Goal: Information Seeking & Learning: Learn about a topic

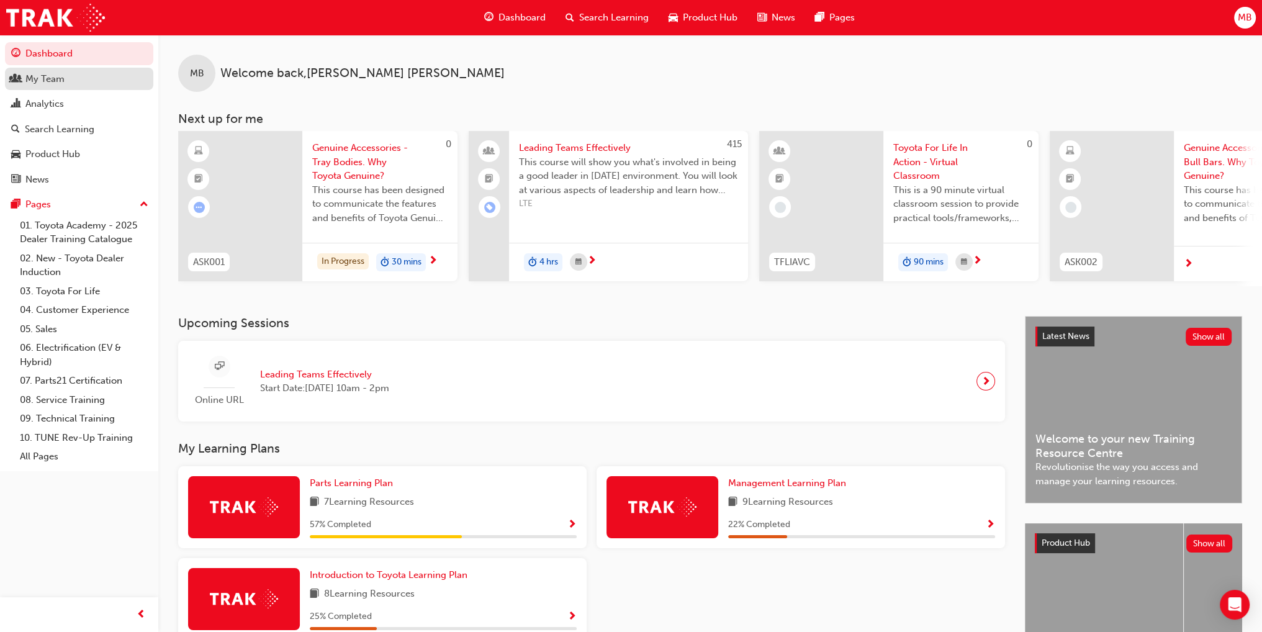
click at [40, 82] on div "My Team" at bounding box center [44, 79] width 39 height 14
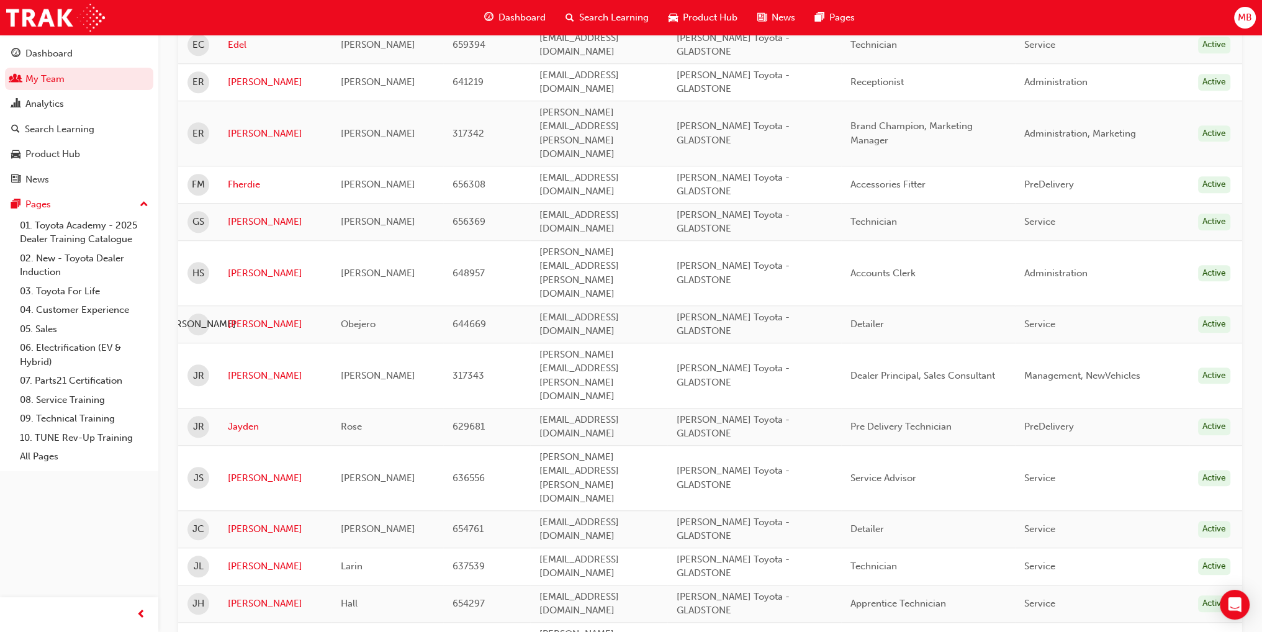
scroll to position [1428, 0]
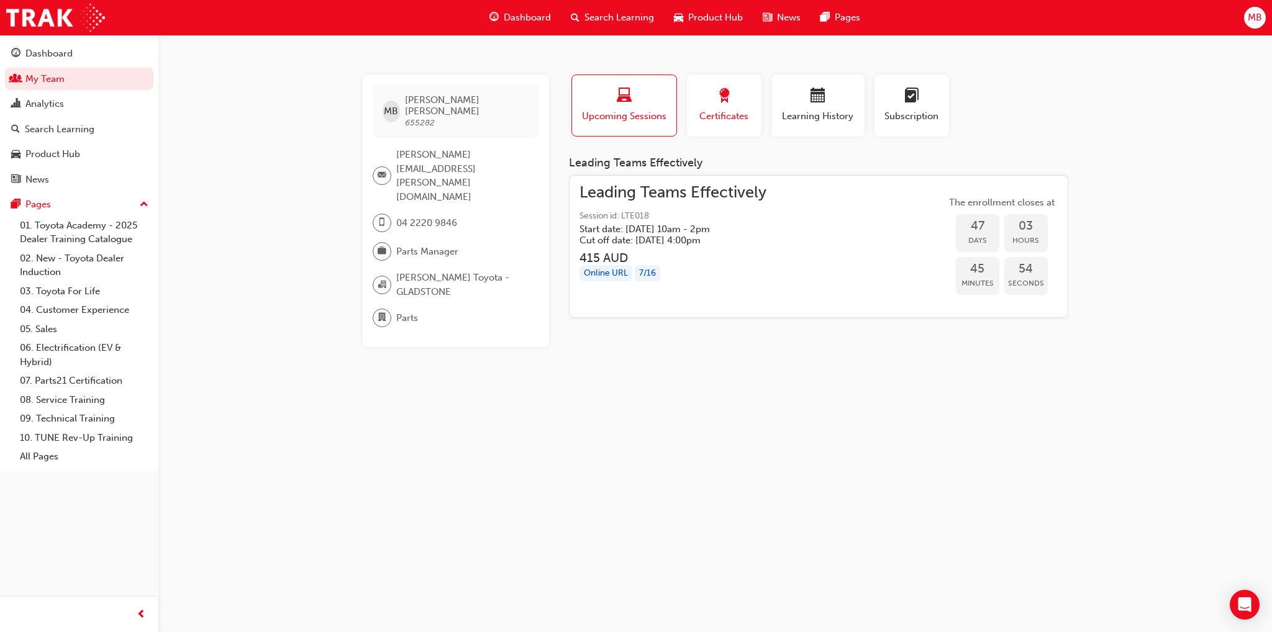
click at [730, 101] on span "award-icon" at bounding box center [724, 96] width 15 height 17
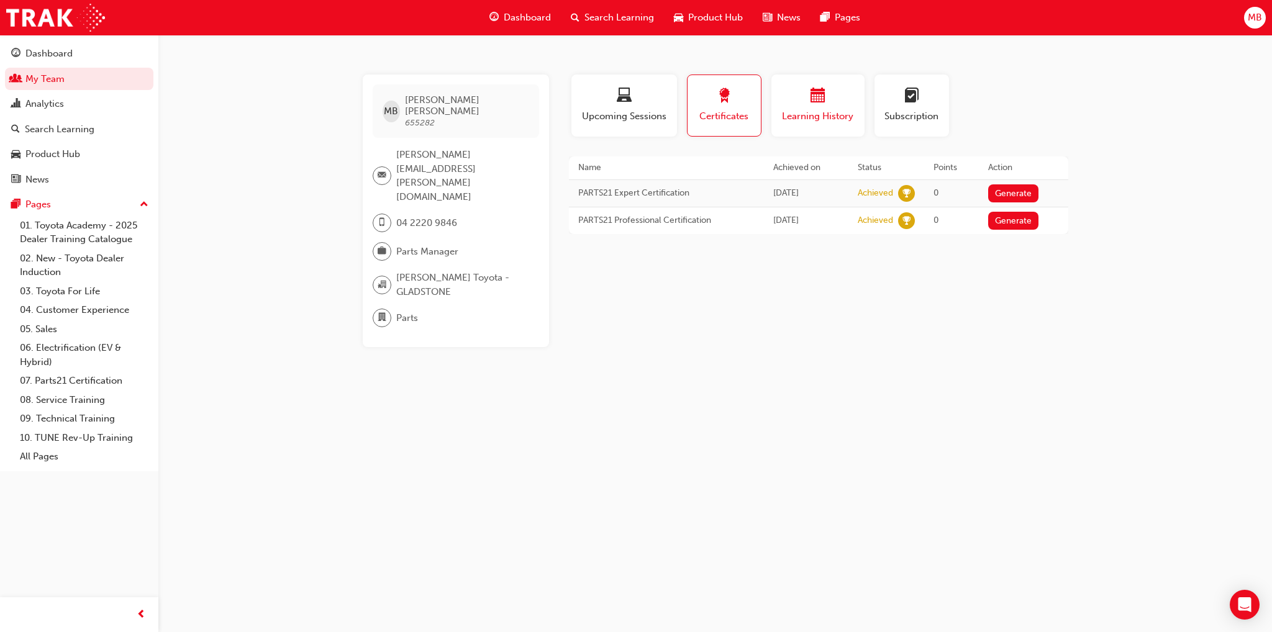
click at [792, 101] on div "button" at bounding box center [818, 97] width 75 height 19
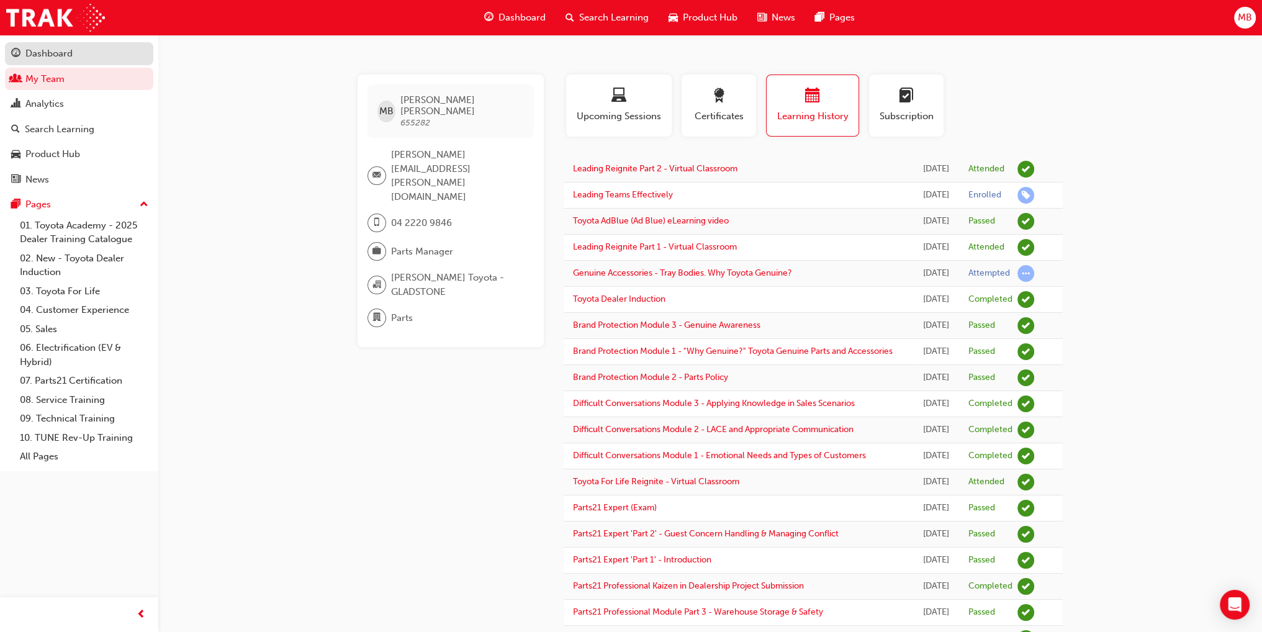
click at [61, 53] on div "Dashboard" at bounding box center [48, 54] width 47 height 14
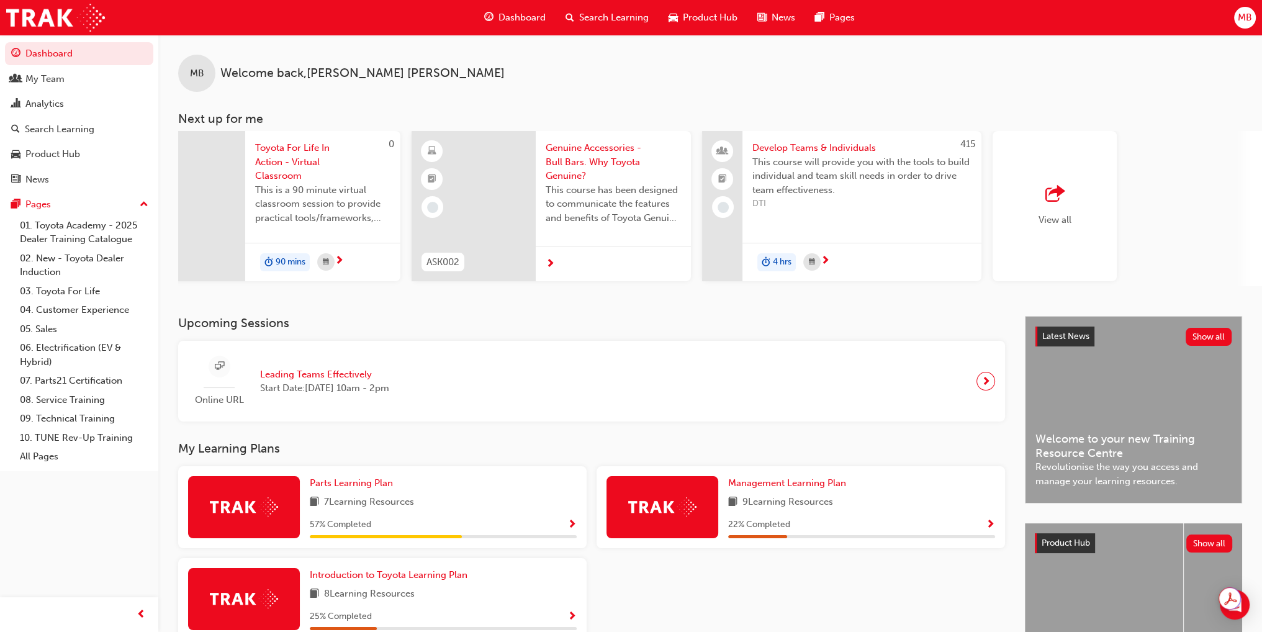
scroll to position [0, 658]
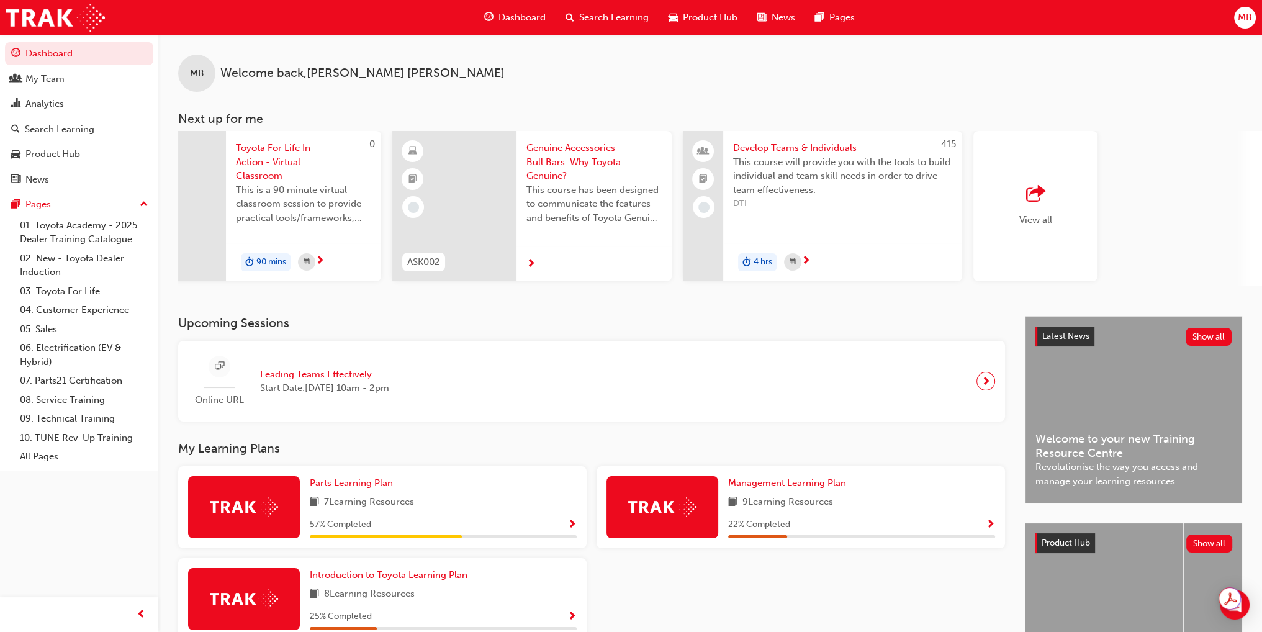
click at [1008, 206] on div "View all" at bounding box center [1036, 206] width 124 height 150
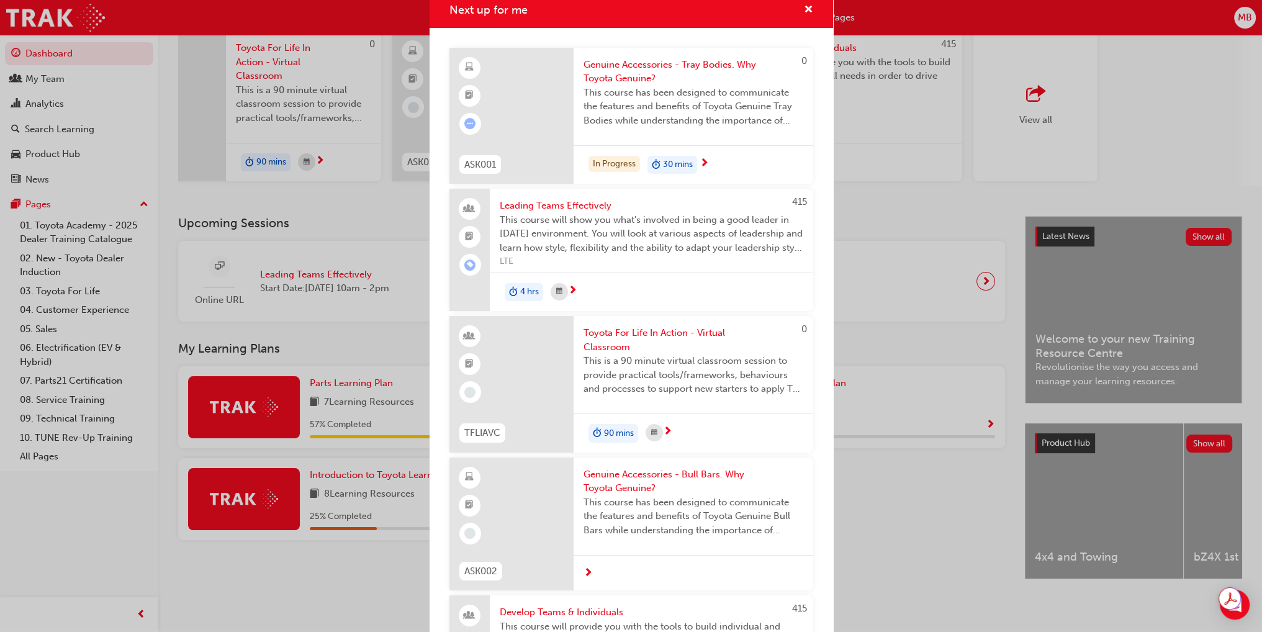
scroll to position [0, 0]
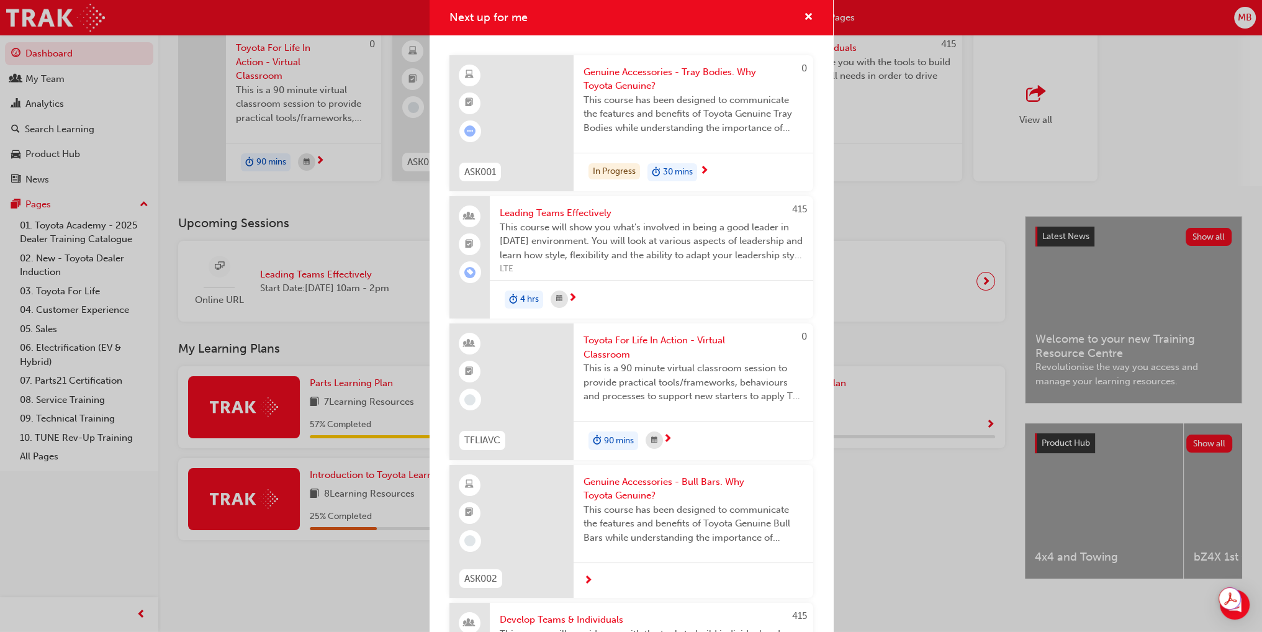
click at [956, 269] on div "Next up for me 0 ASK001 Genuine Accessories - Tray Bodies. Why Toyota Genuine? …" at bounding box center [631, 316] width 1262 height 632
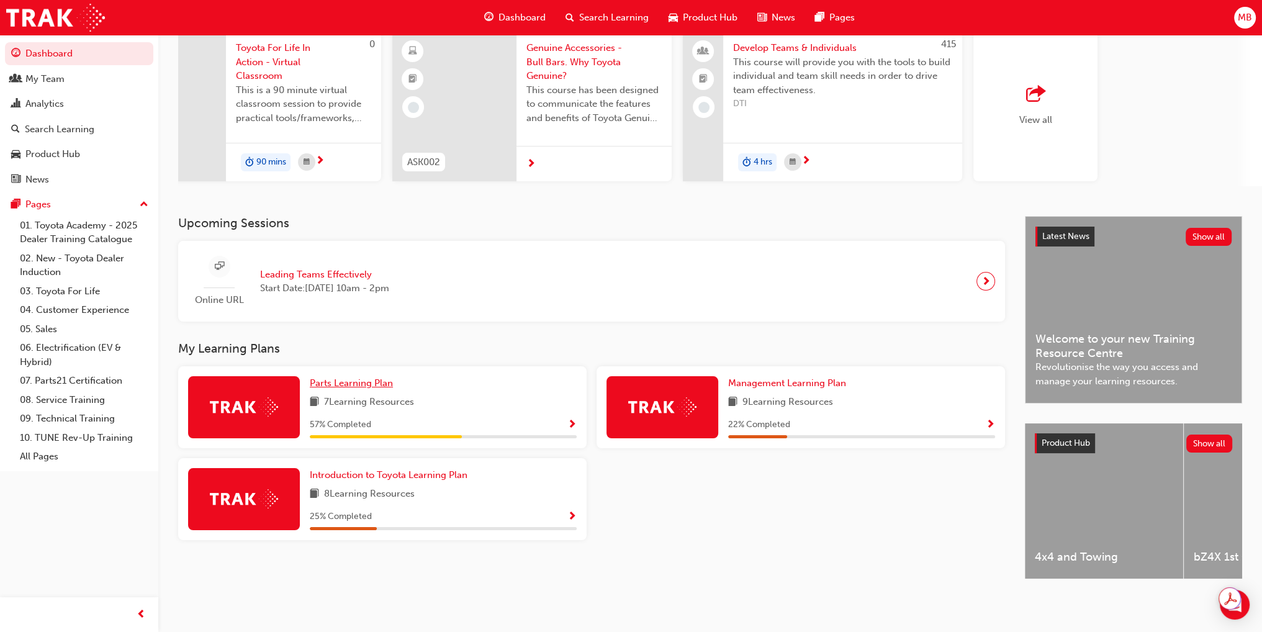
click at [383, 381] on span "Parts Learning Plan" at bounding box center [351, 383] width 83 height 11
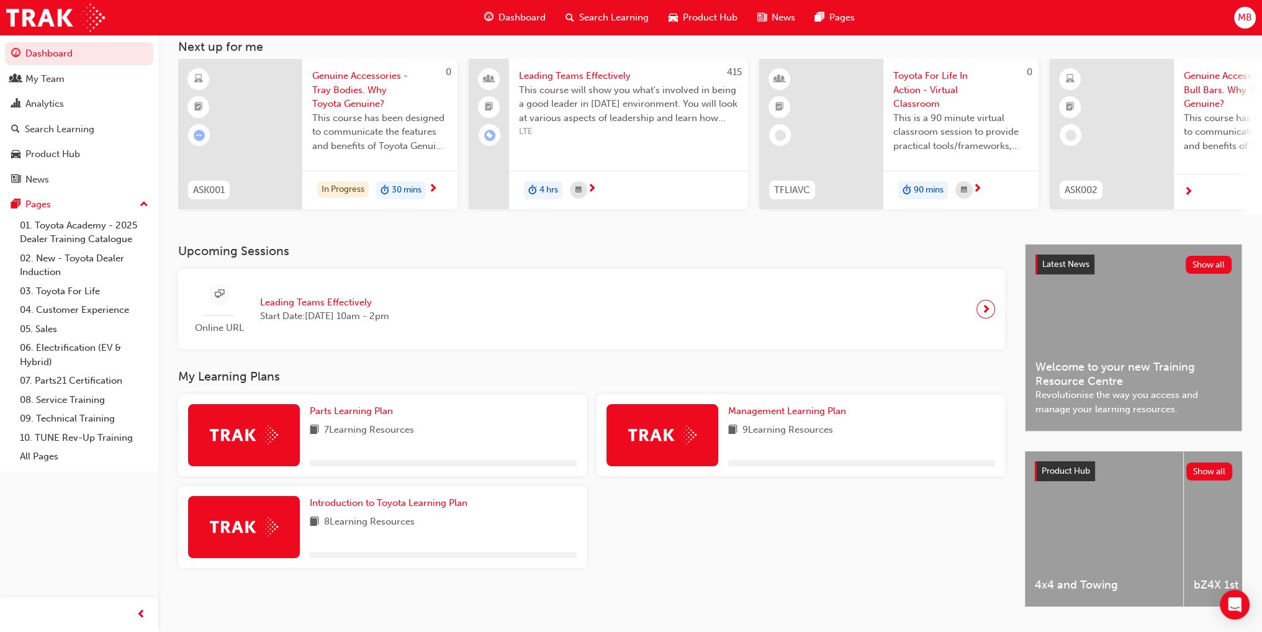
scroll to position [109, 0]
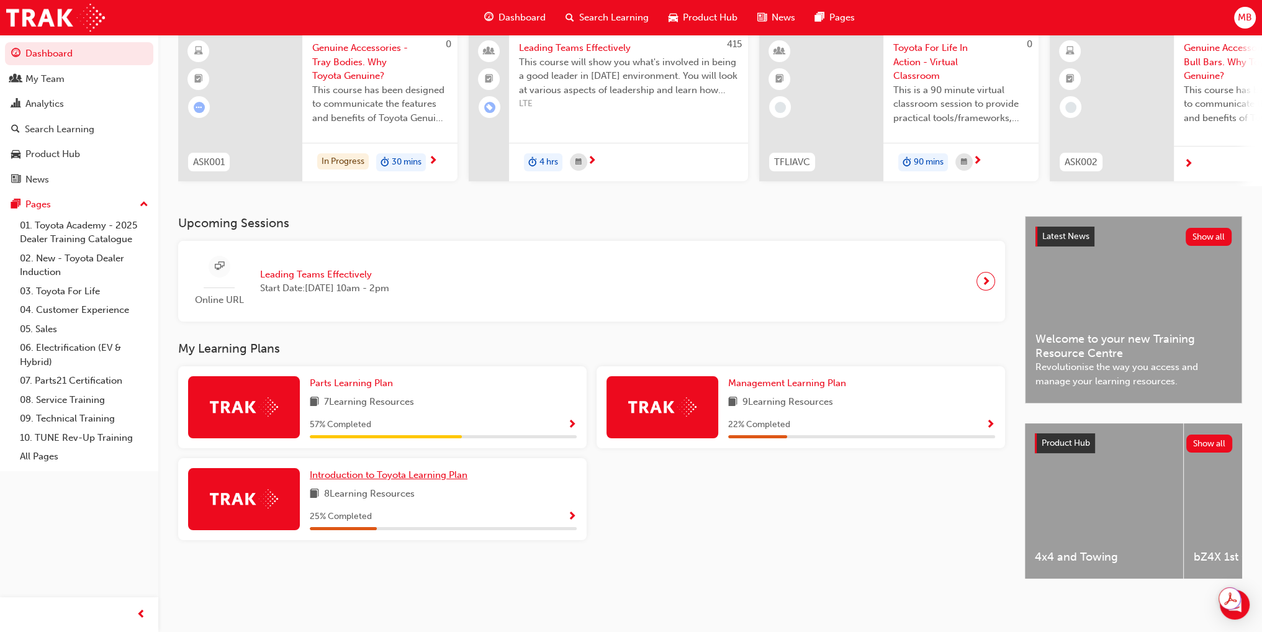
click at [449, 469] on span "Introduction to Toyota Learning Plan" at bounding box center [389, 474] width 158 height 11
click at [833, 380] on span "Management Learning Plan" at bounding box center [787, 383] width 118 height 11
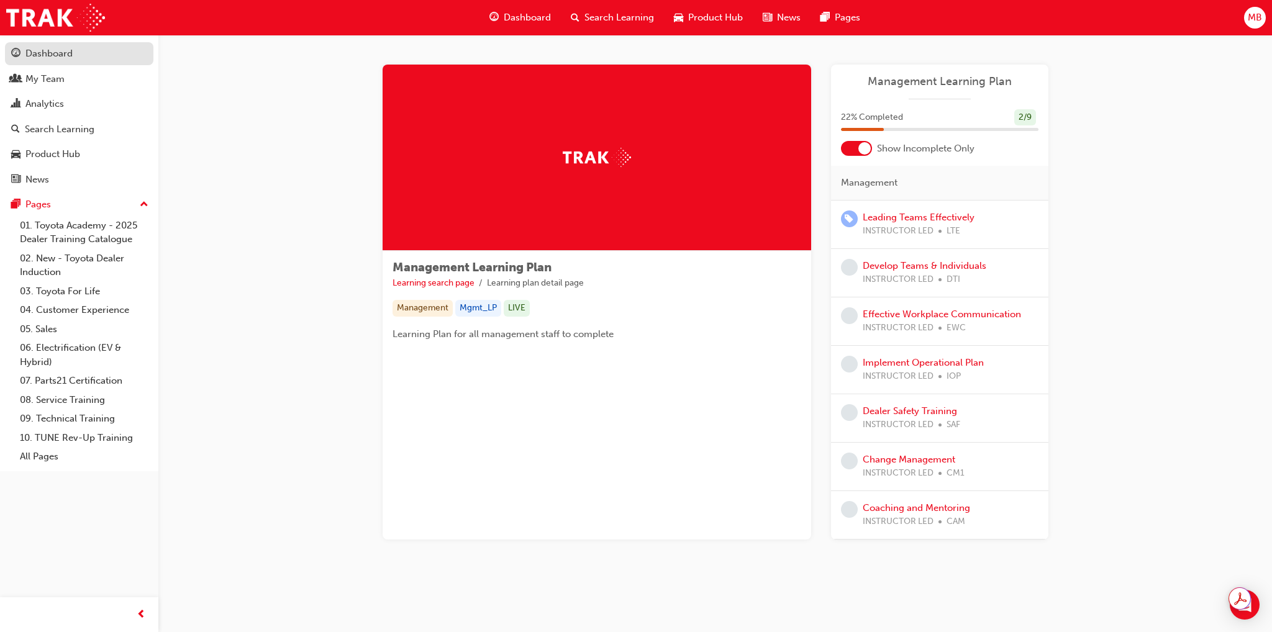
click at [61, 50] on div "Dashboard" at bounding box center [48, 54] width 47 height 14
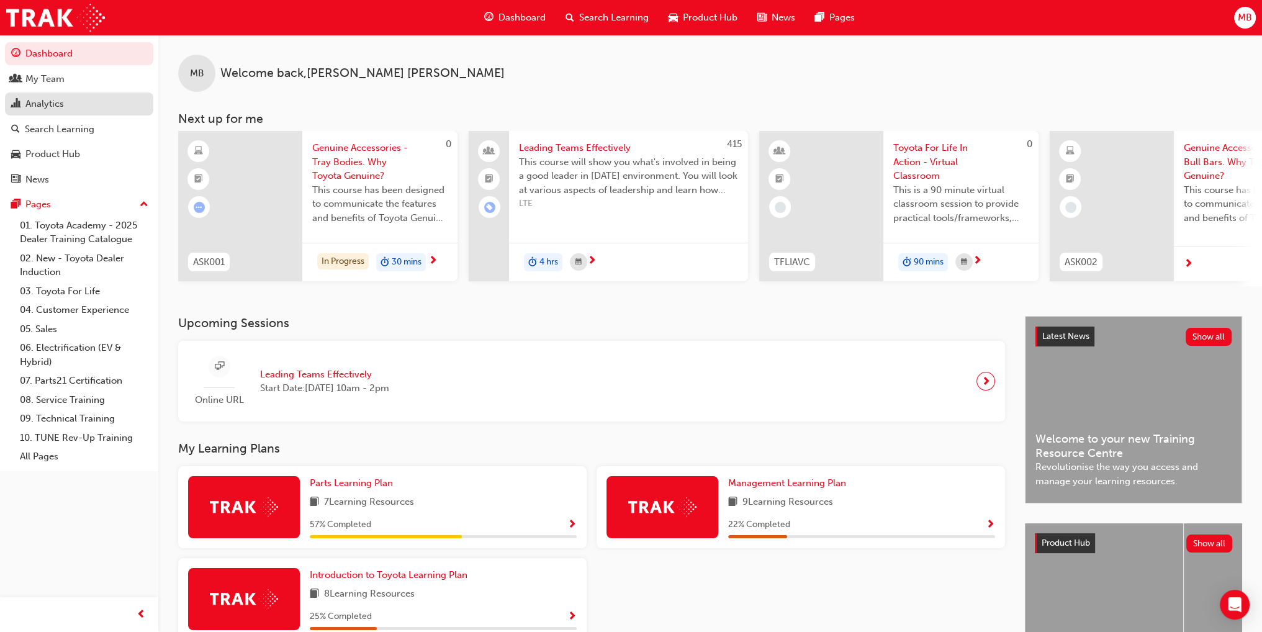
click at [52, 102] on div "Analytics" at bounding box center [44, 104] width 39 height 14
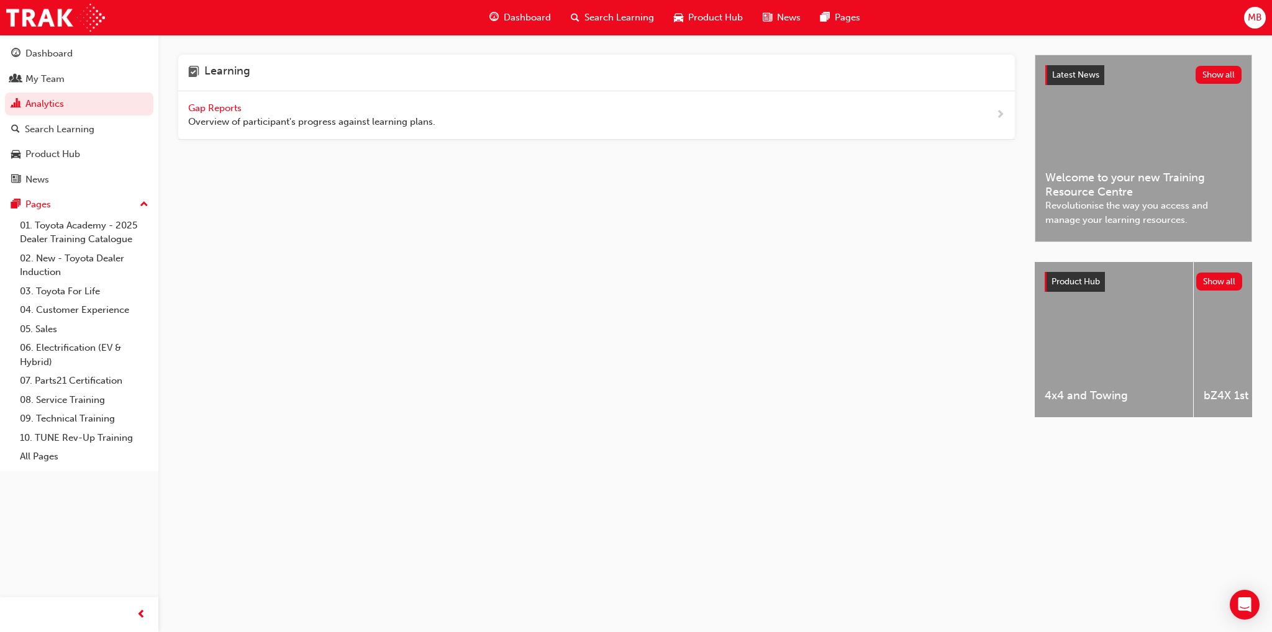
click at [494, 110] on div "Gap Reports Overview of participant's progress against learning plans." at bounding box center [596, 115] width 836 height 48
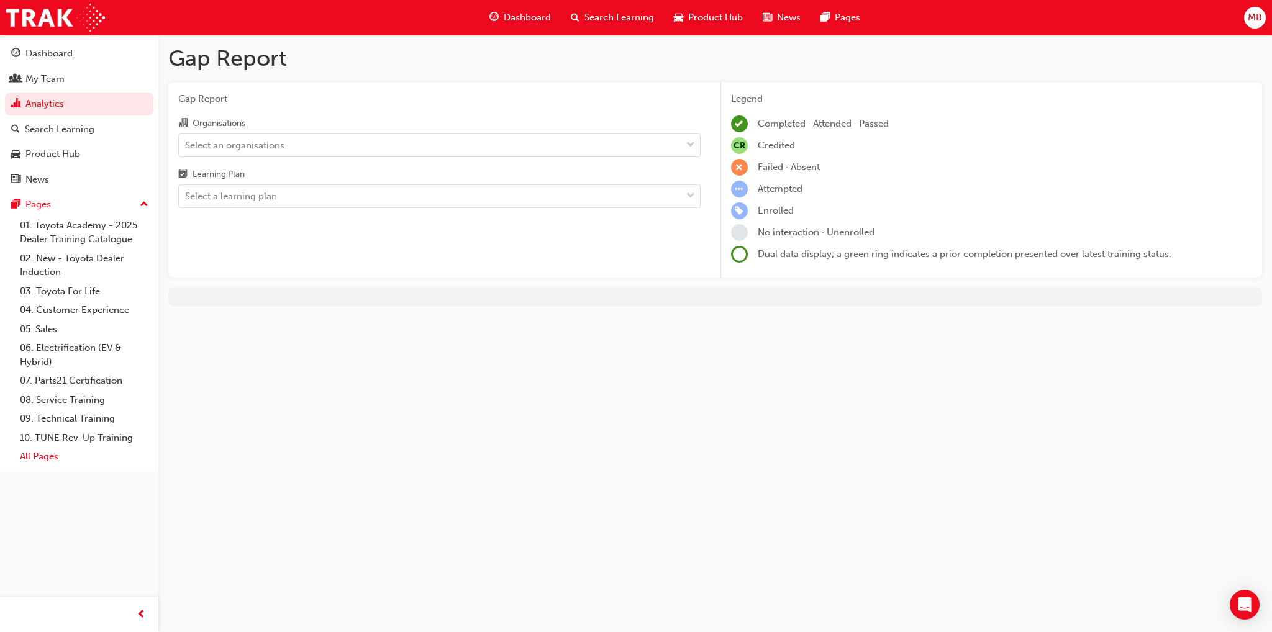
click at [43, 461] on link "All Pages" at bounding box center [84, 456] width 138 height 19
